Goal: Check status: Check status

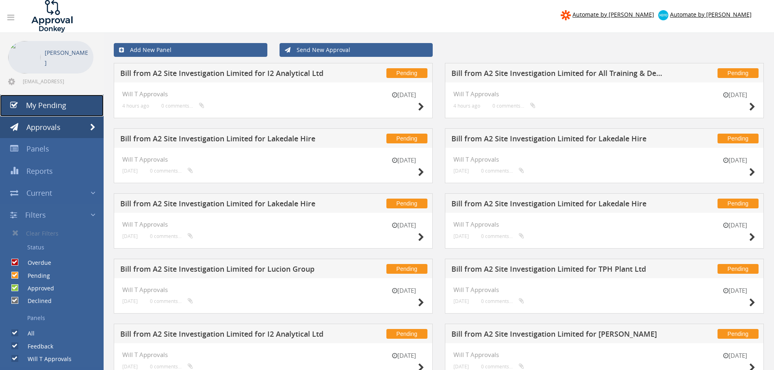
click at [75, 113] on link "My Pending" at bounding box center [52, 106] width 104 height 22
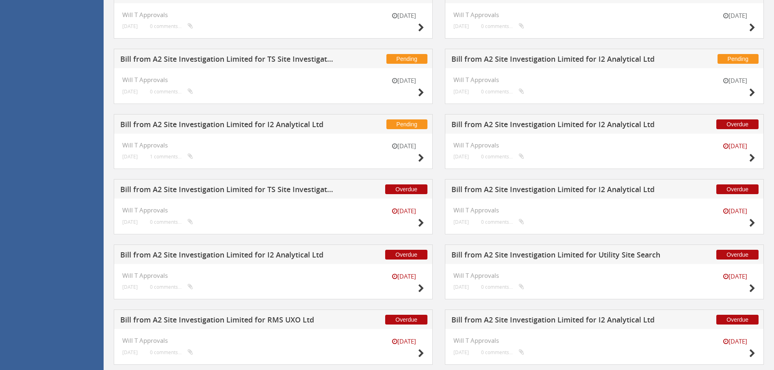
scroll to position [534, 0]
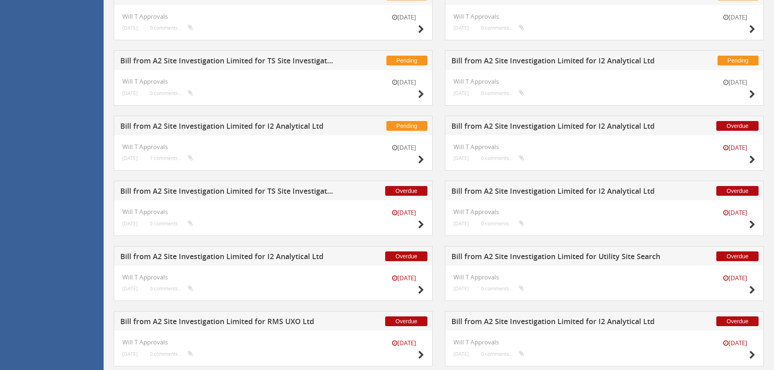
click at [302, 190] on h5 "Bill from A2 Site Investigation Limited for TS Site Investigation Ltd" at bounding box center [227, 192] width 214 height 10
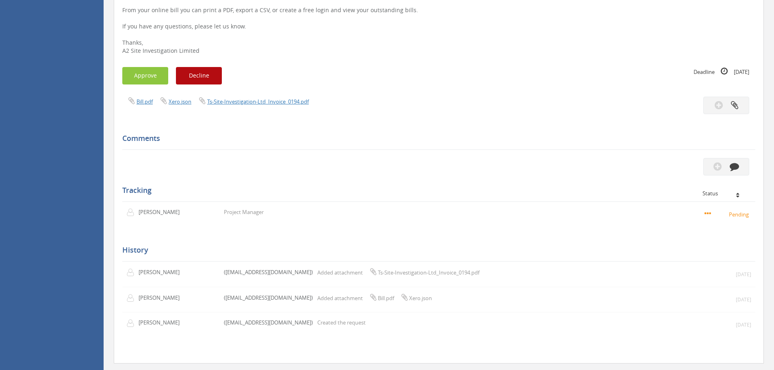
scroll to position [154, 0]
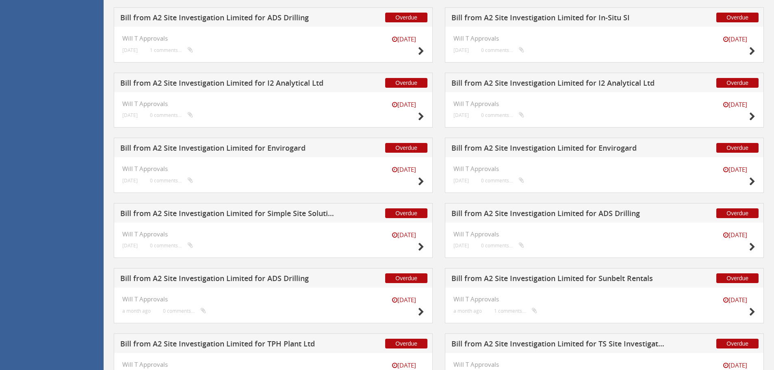
scroll to position [1144, 0]
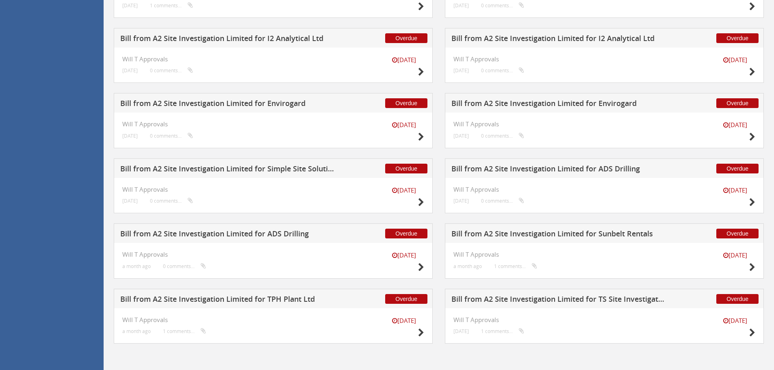
click at [545, 294] on div "Overdue Bill from A2 Site Investigation Limited for TS Site Investigation Ltd" at bounding box center [604, 299] width 319 height 20
click at [547, 299] on h5 "Bill from A2 Site Investigation Limited for TS Site Investigation Ltd" at bounding box center [558, 300] width 214 height 10
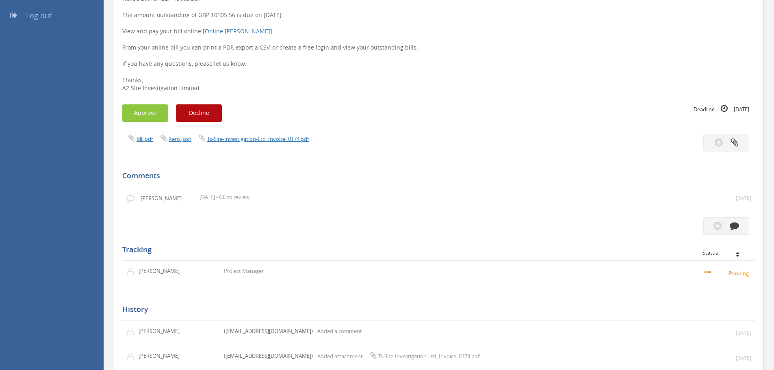
scroll to position [119, 0]
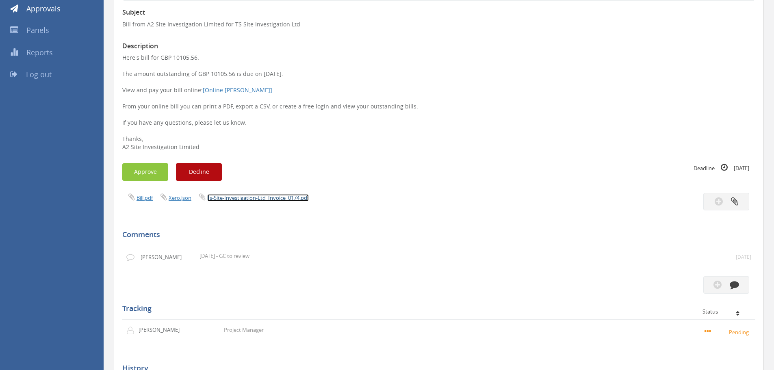
click at [262, 202] on link "Ts-Site-Investigation-Ltd_Invoice_0174.pdf" at bounding box center [258, 197] width 102 height 7
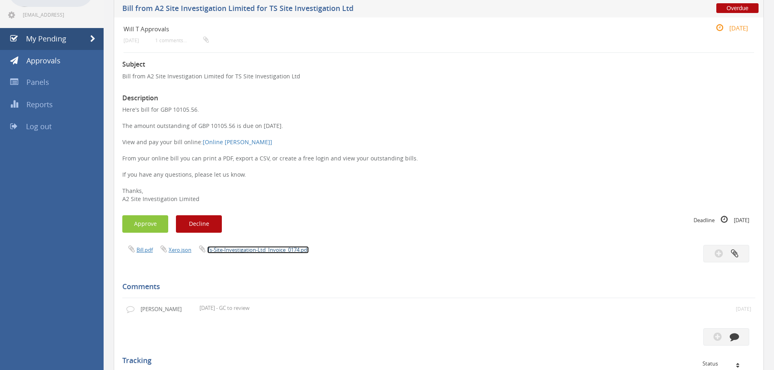
scroll to position [0, 0]
